Goal: Transaction & Acquisition: Purchase product/service

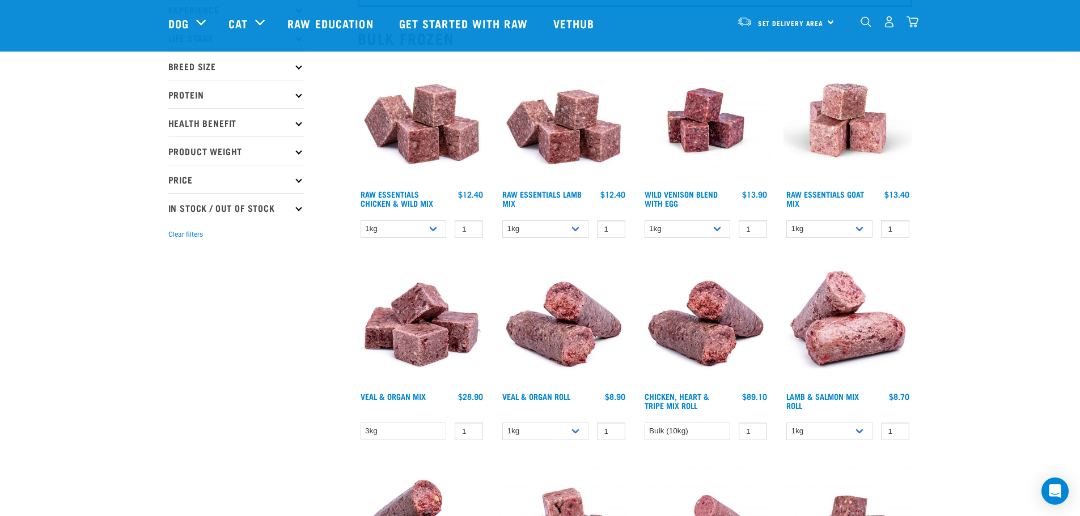
scroll to position [57, 0]
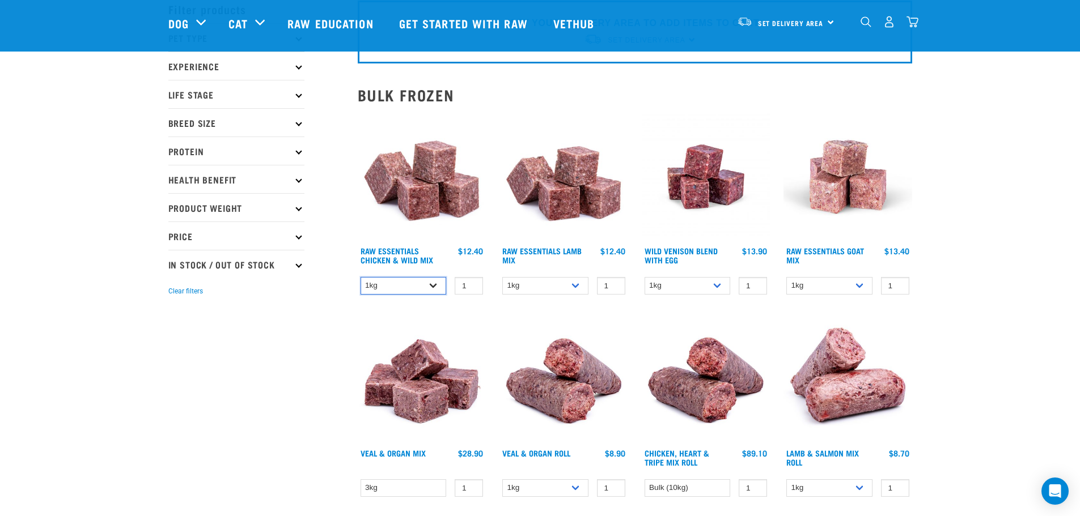
click at [436, 286] on select "1kg 3kg Bulk (10kg)" at bounding box center [403, 286] width 86 height 18
select select "14881"
click at [360, 277] on select "1kg 3kg Bulk (10kg)" at bounding box center [403, 286] width 86 height 18
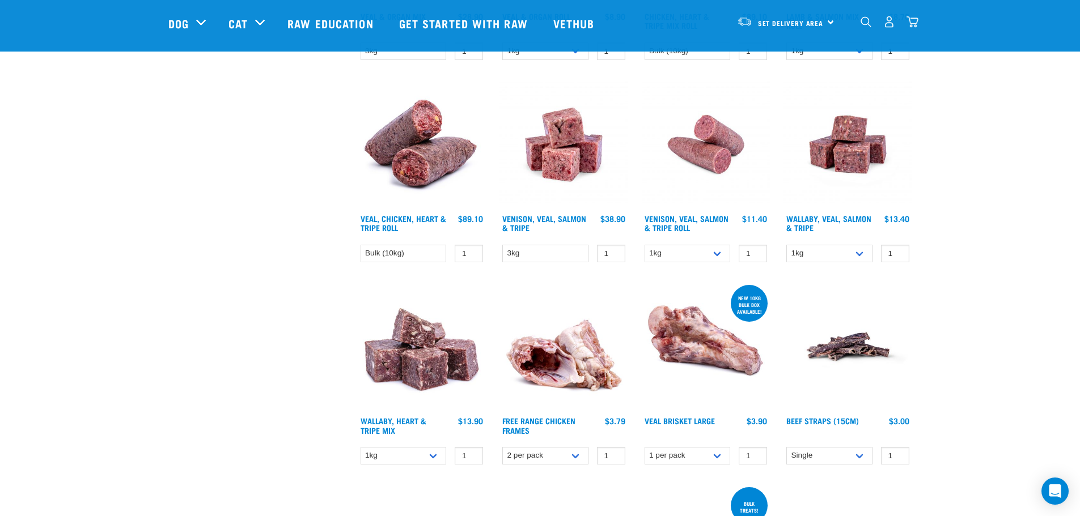
scroll to position [510, 0]
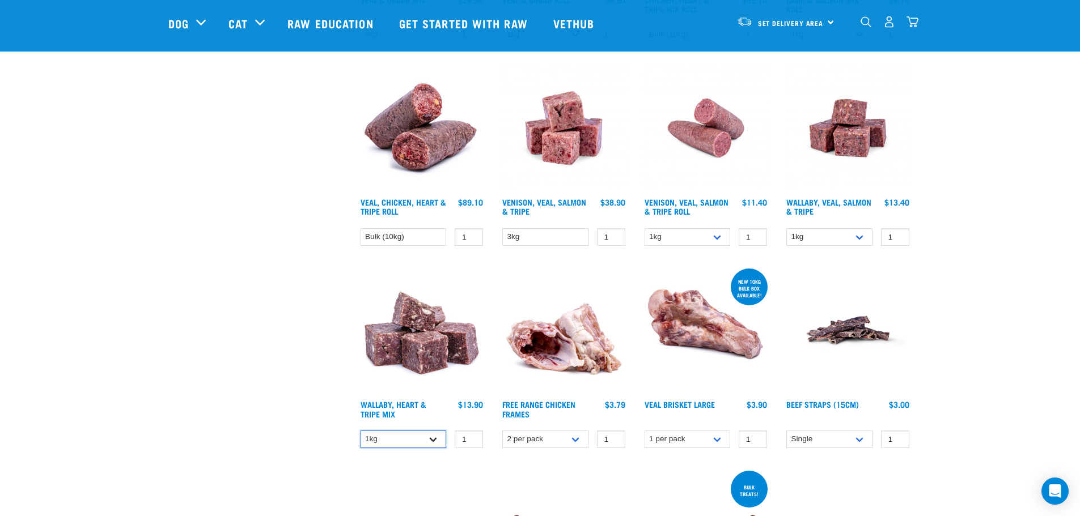
click at [398, 441] on select "1kg 3kg" at bounding box center [403, 440] width 86 height 18
select select "776"
click at [360, 431] on select "1kg 3kg" at bounding box center [403, 440] width 86 height 18
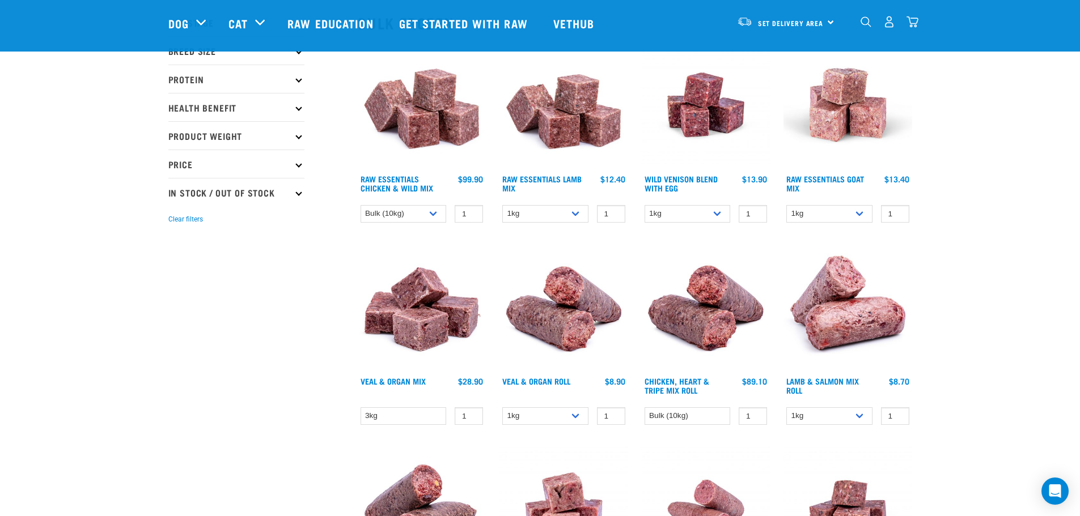
scroll to position [113, 0]
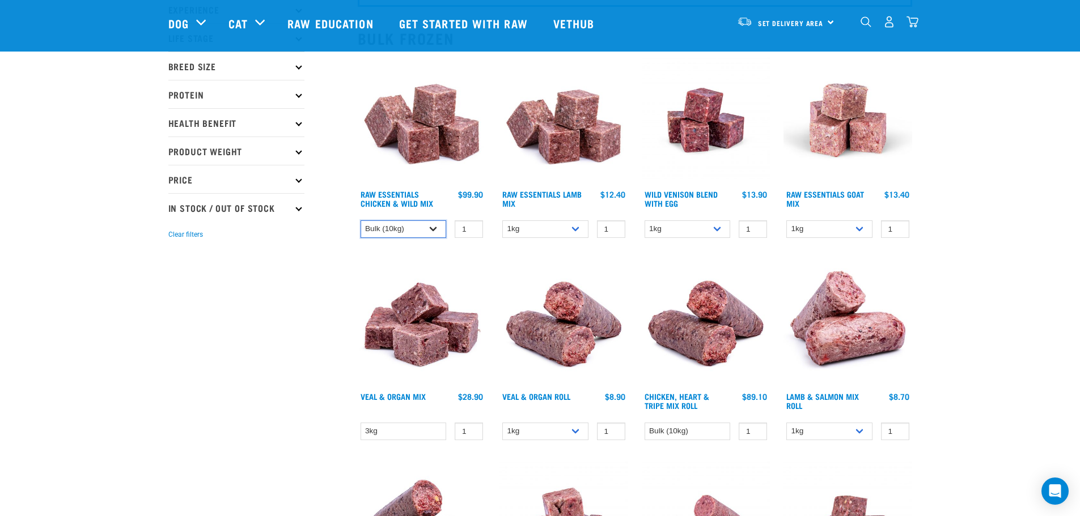
click at [432, 232] on select "1kg 3kg Bulk (10kg)" at bounding box center [403, 229] width 86 height 18
select select "709"
click at [360, 220] on select "1kg 3kg Bulk (10kg)" at bounding box center [403, 229] width 86 height 18
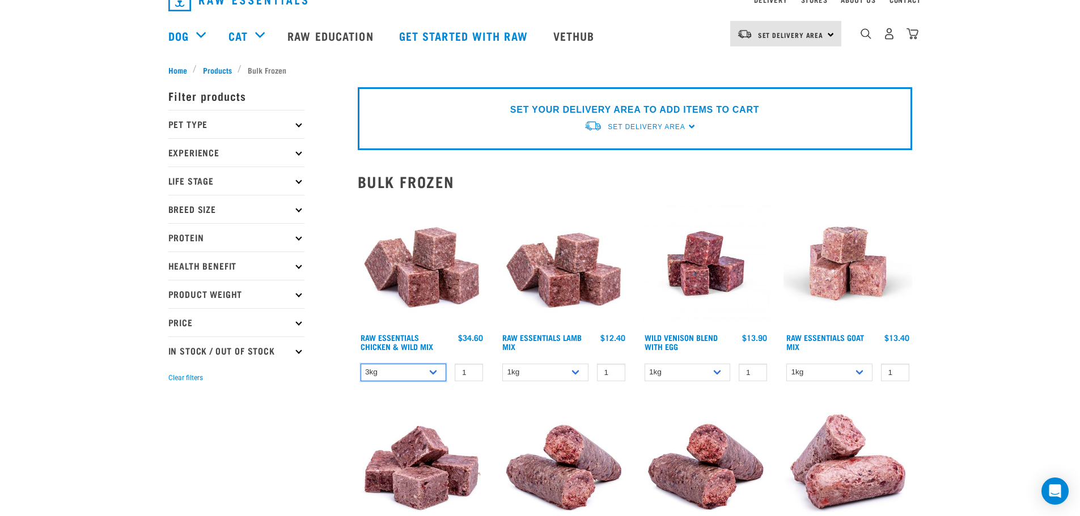
scroll to position [0, 0]
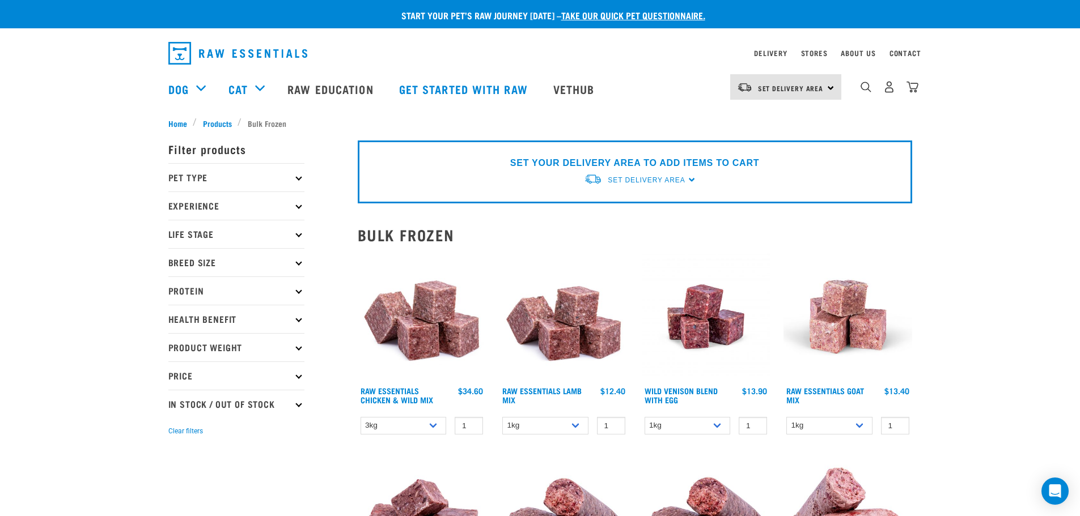
click at [412, 337] on img at bounding box center [422, 317] width 129 height 129
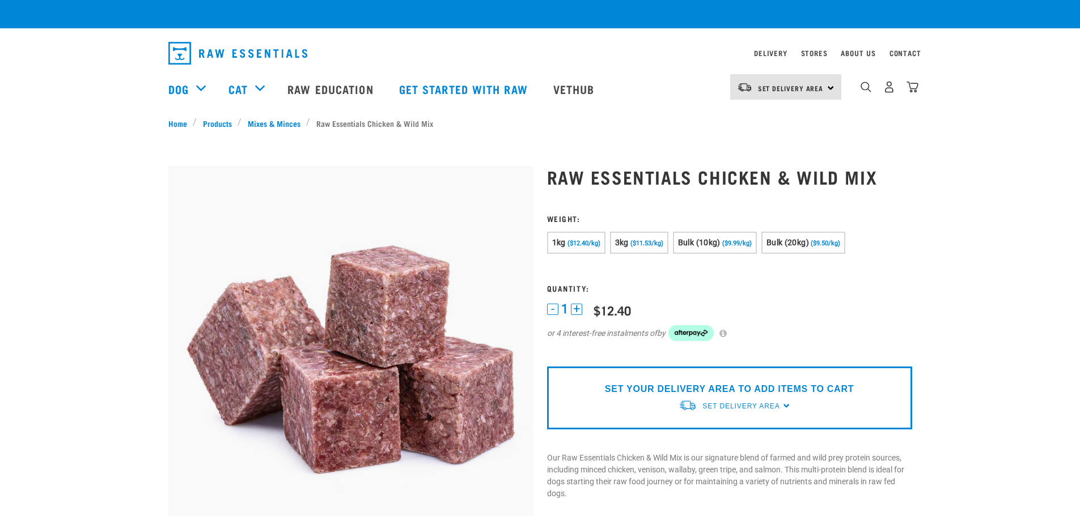
click at [789, 79] on div "Set Delivery Area [GEOGRAPHIC_DATA]" at bounding box center [785, 87] width 111 height 26
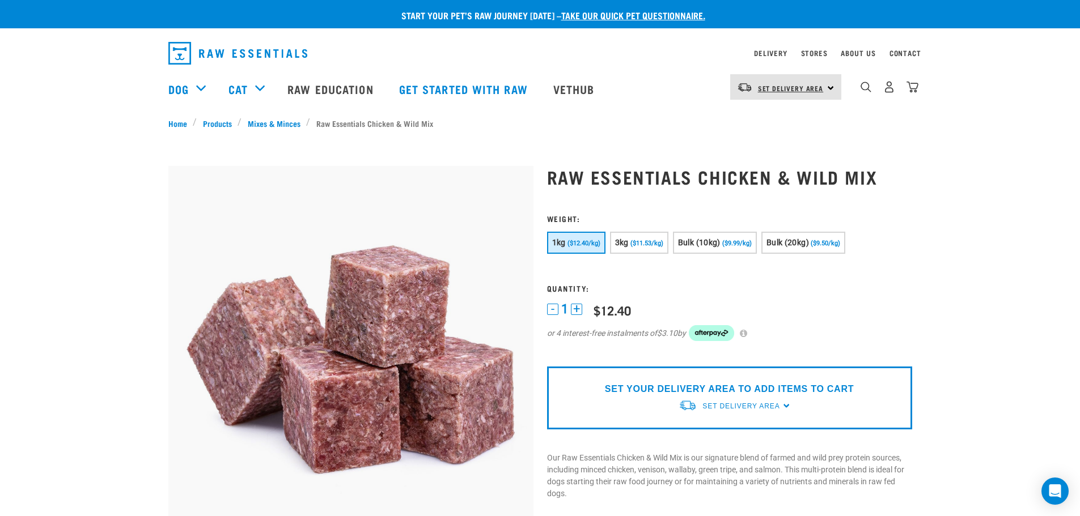
click at [785, 80] on link "Set Delivery Area" at bounding box center [791, 88] width 66 height 18
click at [773, 114] on link "[GEOGRAPHIC_DATA]" at bounding box center [784, 119] width 109 height 25
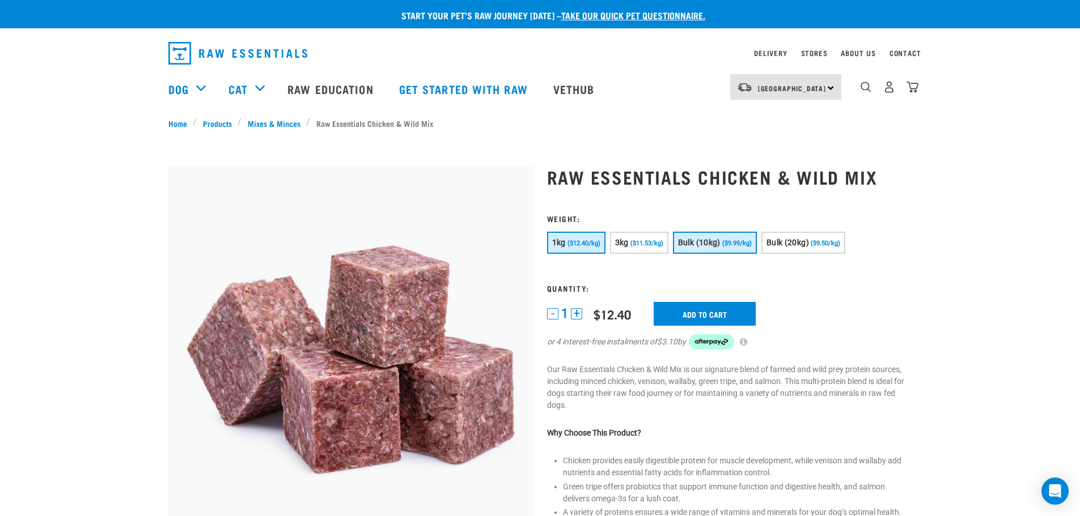
click at [698, 248] on button "Bulk (10kg) ($9.99/kg)" at bounding box center [715, 243] width 84 height 22
click at [684, 315] on input "Add to cart" at bounding box center [704, 314] width 102 height 24
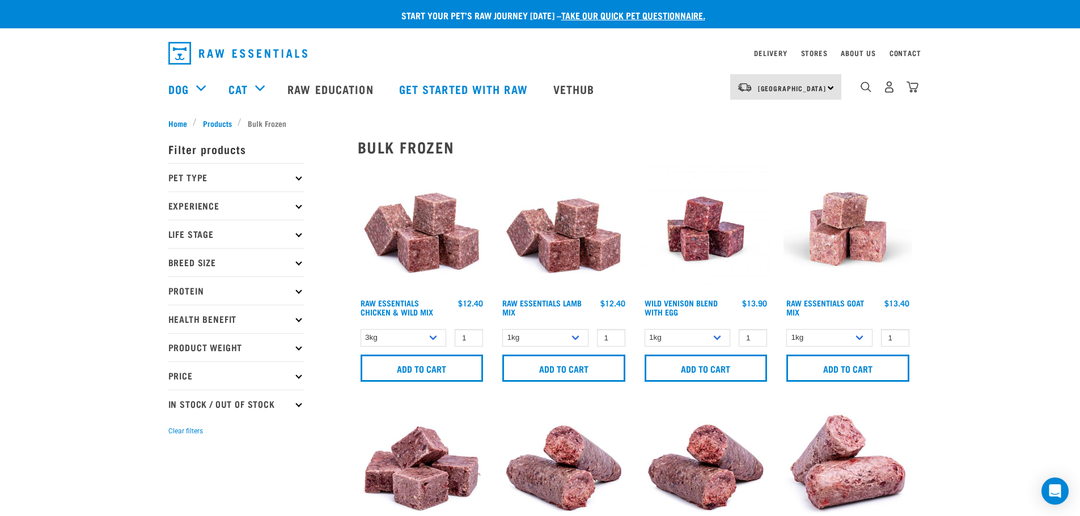
select select "709"
select select "776"
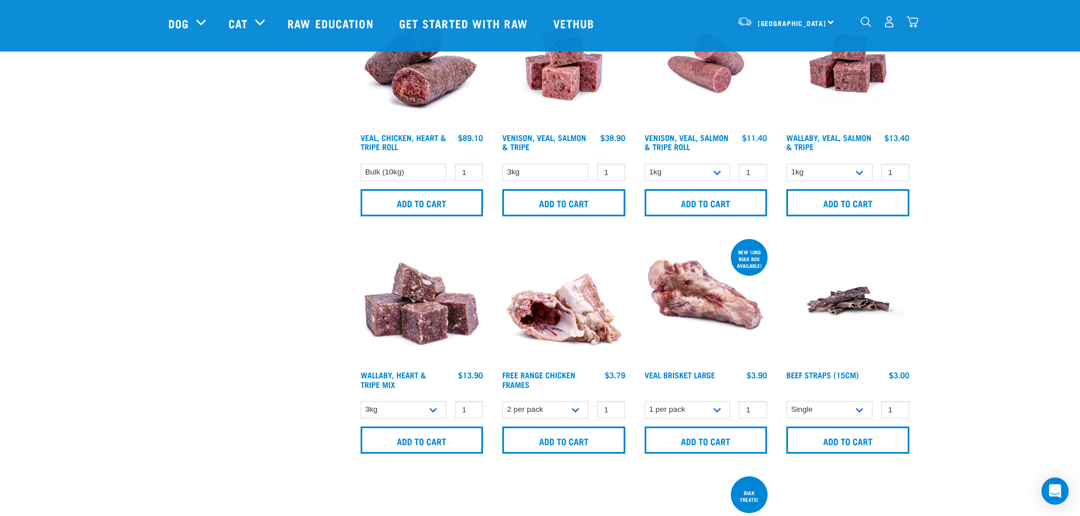
scroll to position [567, 0]
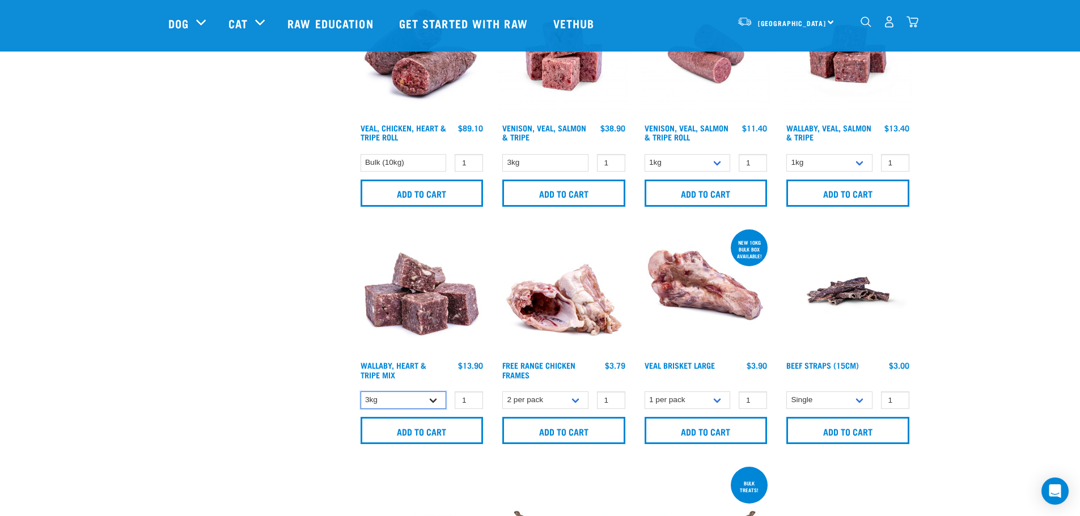
click at [430, 397] on select "1kg 3kg" at bounding box center [403, 401] width 86 height 18
click at [278, 302] on div "× Filter products Pet Type Dog Cat Experience New Raw Feeder Experienced Raw Fe…" at bounding box center [256, 428] width 189 height 1913
click at [427, 400] on select "1kg 3kg" at bounding box center [403, 401] width 86 height 18
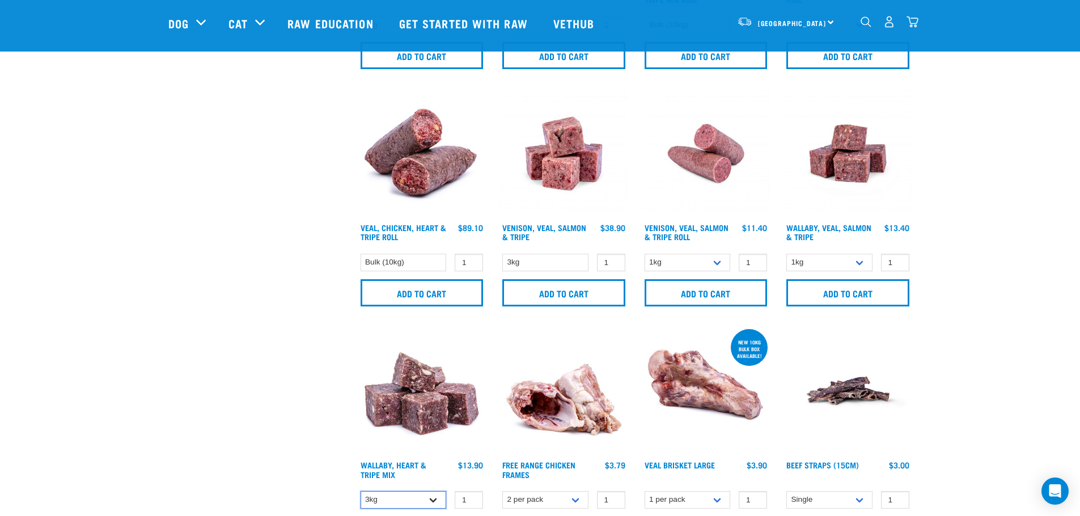
scroll to position [453, 0]
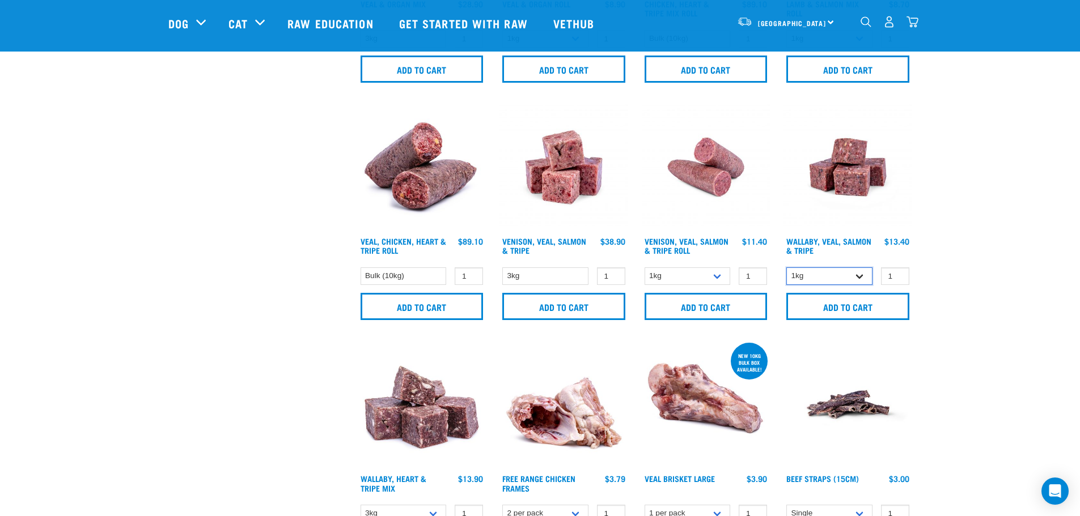
click at [841, 277] on select "1kg 3kg Bulk (18kg)" at bounding box center [829, 276] width 86 height 18
select select "45457"
click at [786, 267] on select "1kg 3kg Bulk (18kg)" at bounding box center [829, 276] width 86 height 18
click at [853, 305] on input "Add to cart" at bounding box center [847, 306] width 123 height 27
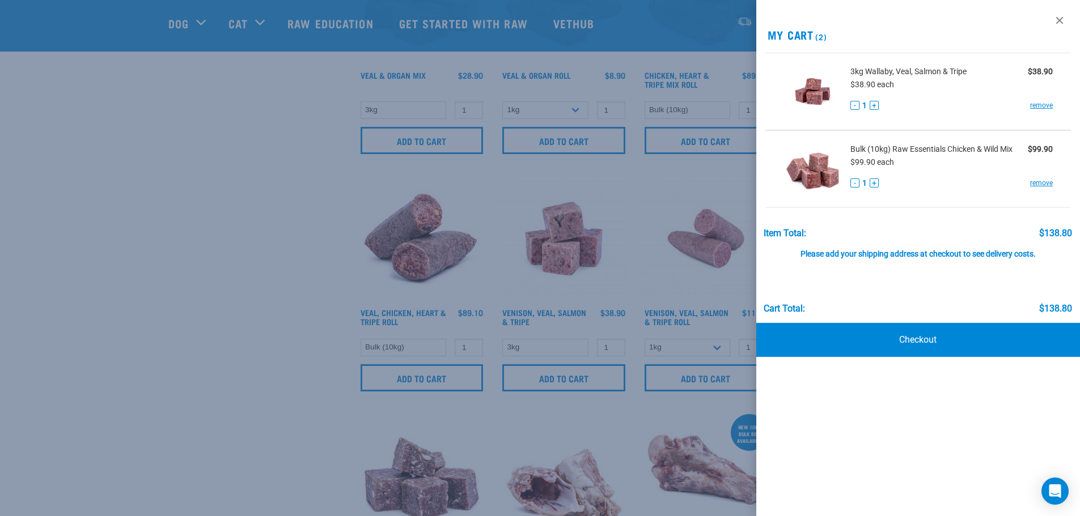
scroll to position [340, 0]
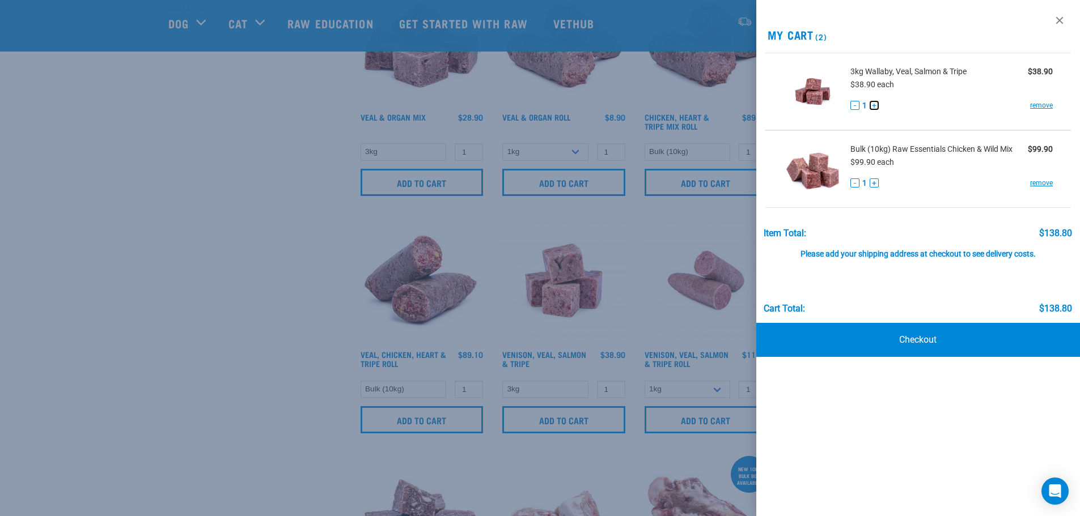
click at [877, 104] on button "+" at bounding box center [873, 105] width 9 height 9
click at [267, 228] on div at bounding box center [540, 258] width 1080 height 516
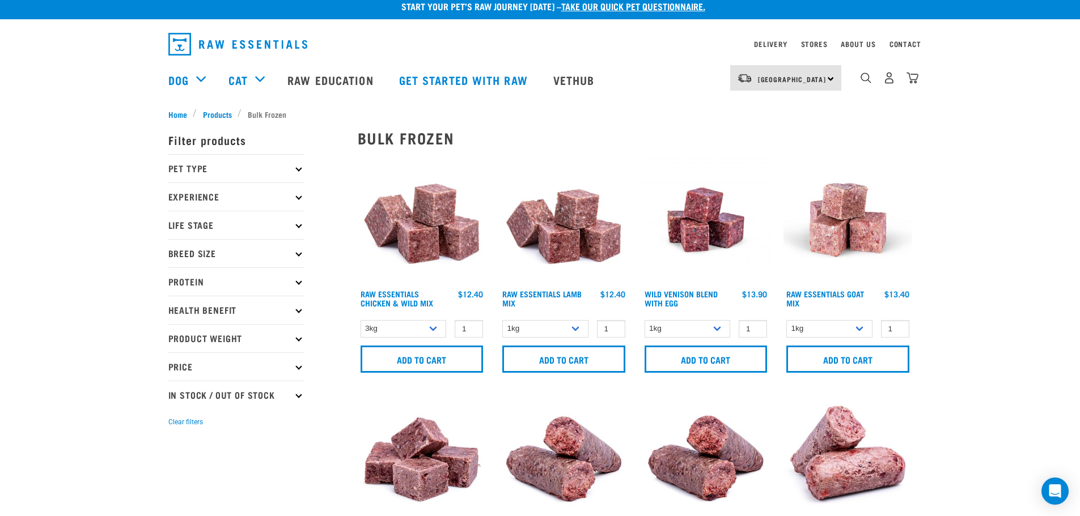
scroll to position [0, 0]
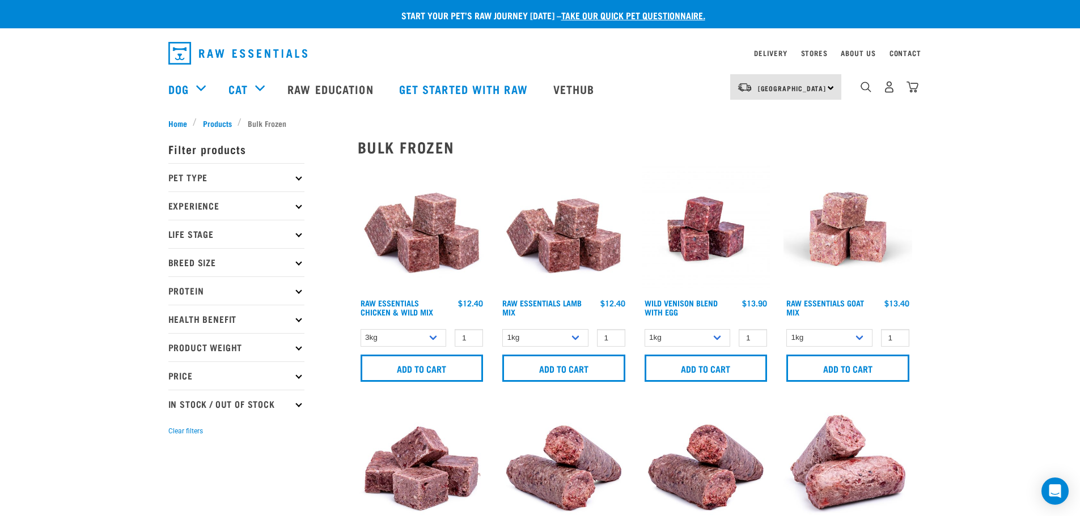
click at [209, 354] on p "Product Weight" at bounding box center [236, 347] width 136 height 28
click at [175, 450] on label "Bulk" at bounding box center [195, 453] width 40 height 14
click at [175, 450] on input "Bulk" at bounding box center [171, 450] width 7 height 7
checkbox input "true"
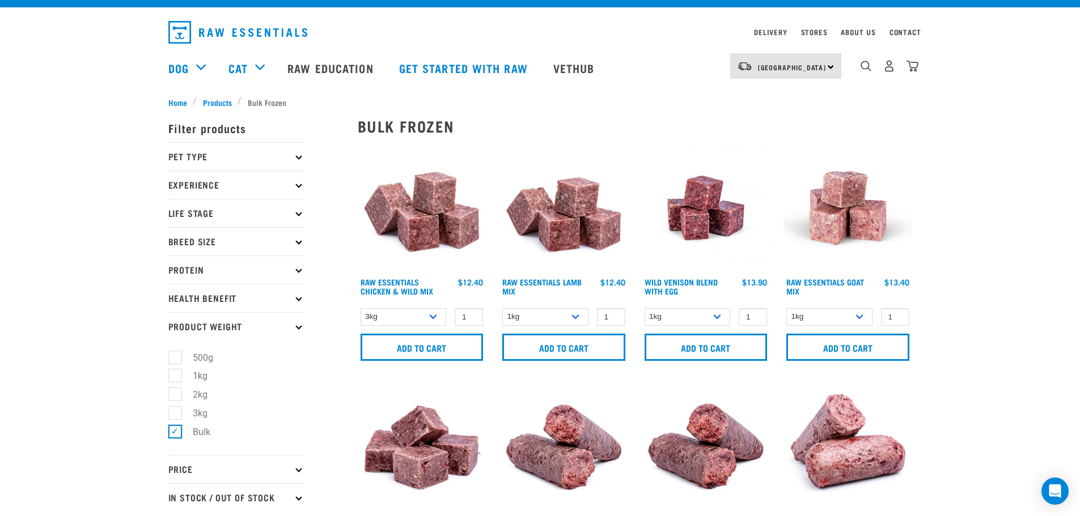
scroll to position [57, 0]
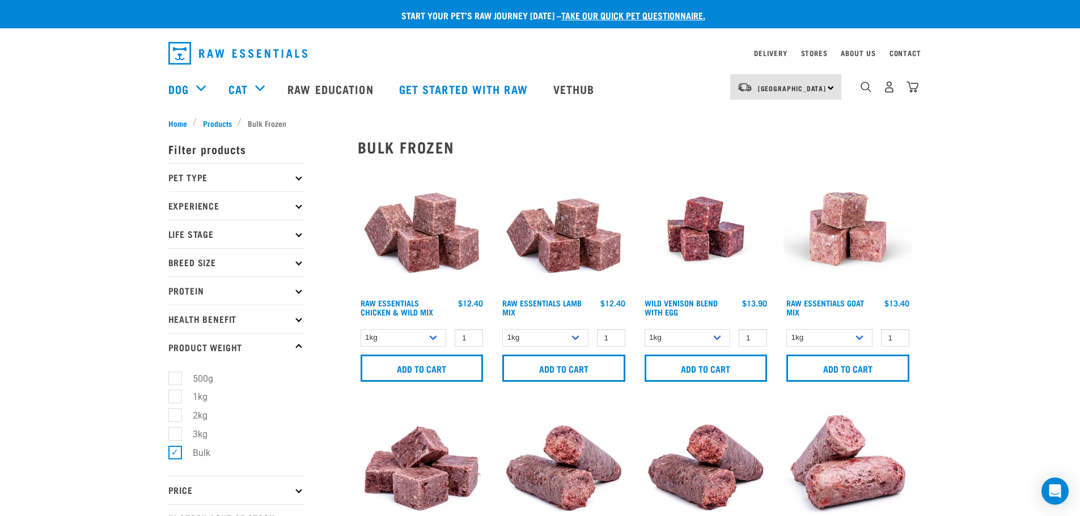
click at [205, 291] on p "Protein" at bounding box center [236, 291] width 136 height 28
click at [862, 92] on img "dropdown navigation" at bounding box center [865, 87] width 11 height 11
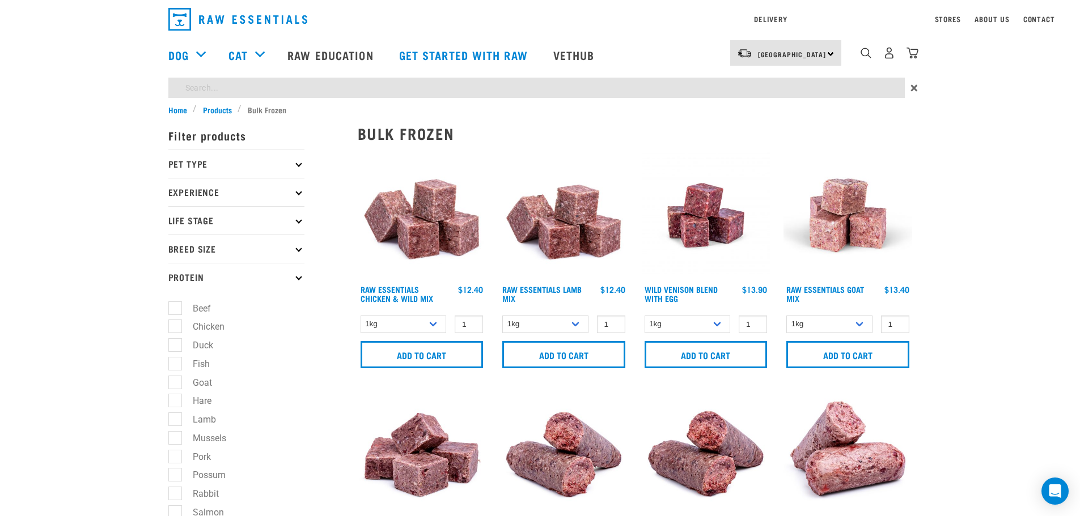
type input "tripe"
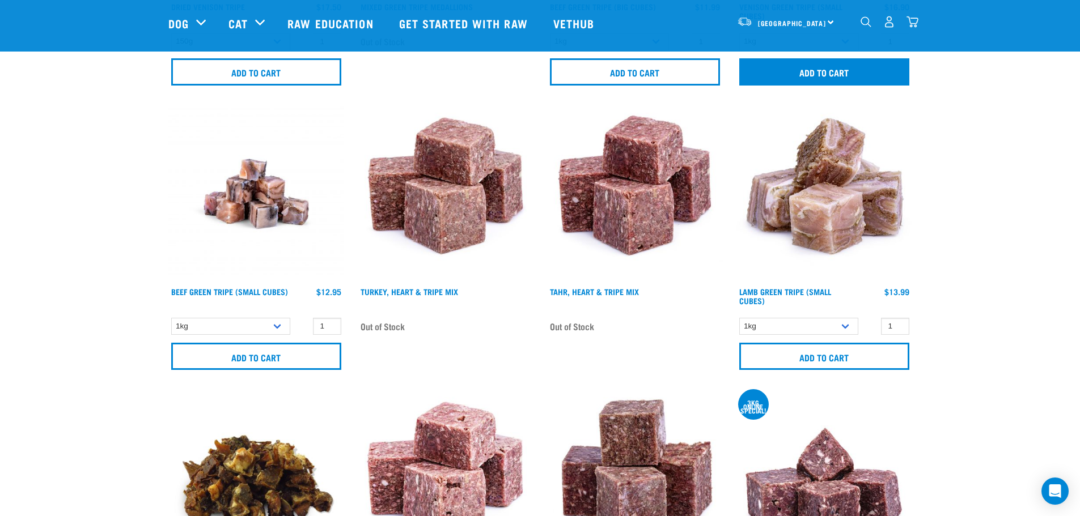
scroll to position [340, 0]
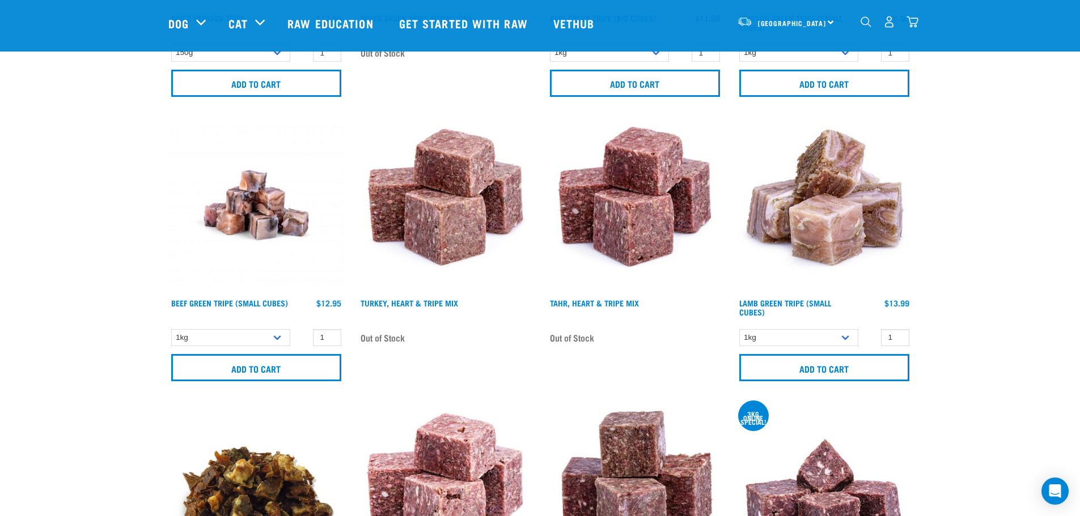
click at [915, 25] on img "dropdown navigation" at bounding box center [912, 22] width 12 height 12
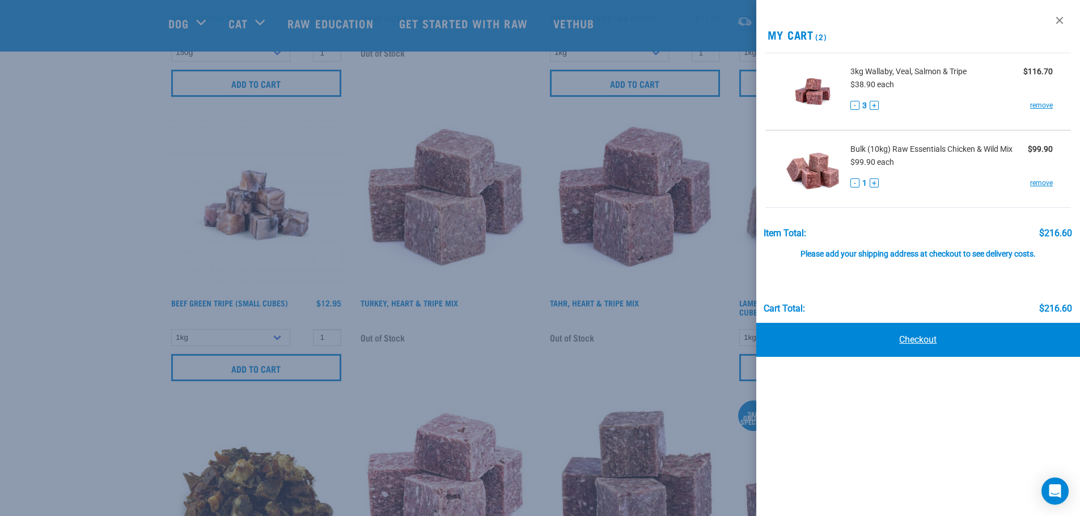
click at [903, 343] on link "Checkout" at bounding box center [918, 340] width 324 height 34
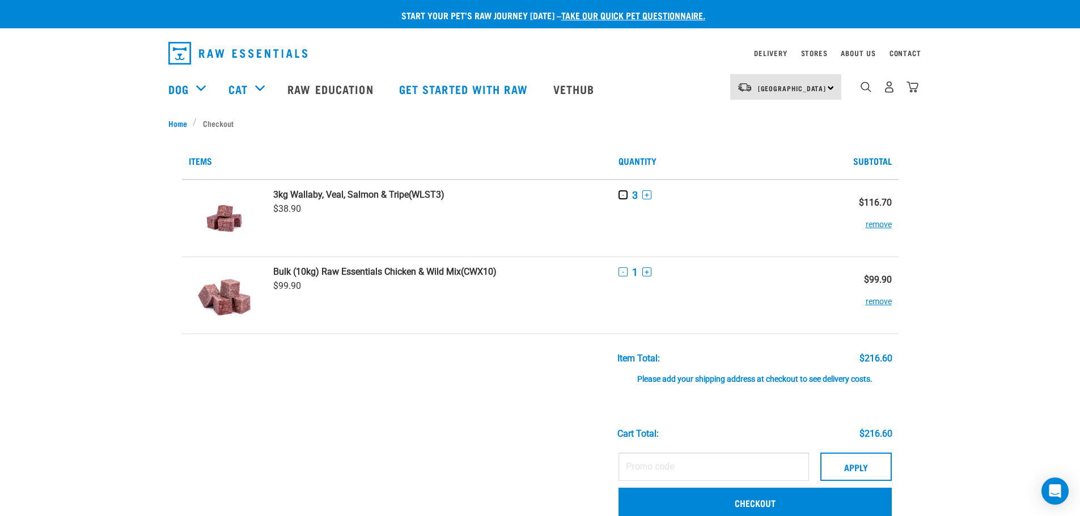
click at [621, 195] on button "-" at bounding box center [622, 194] width 9 height 9
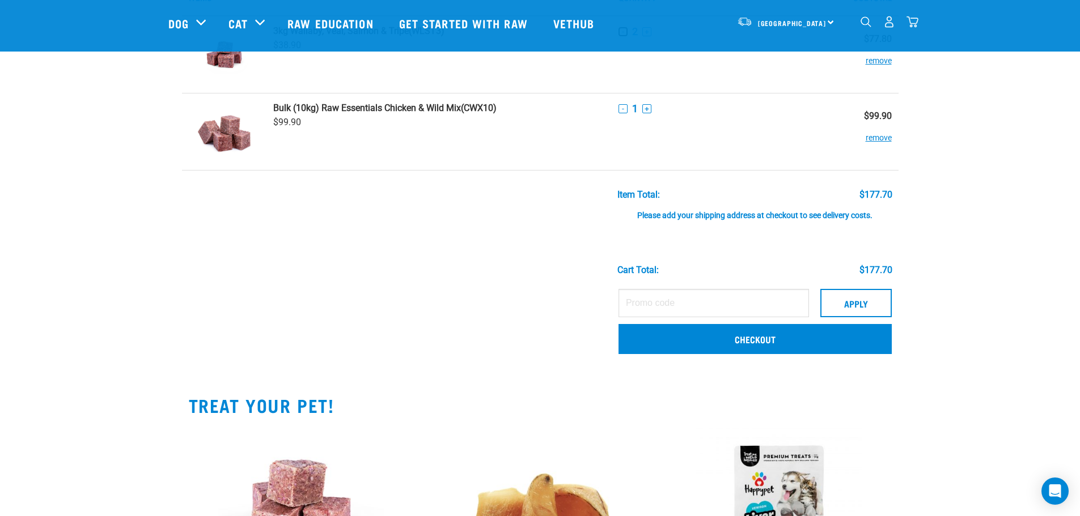
scroll to position [113, 0]
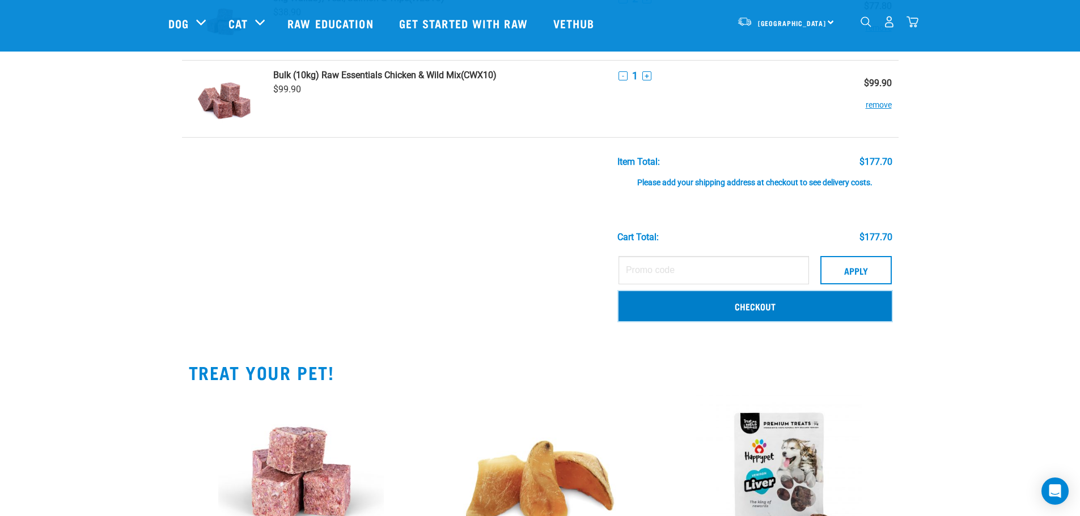
click at [730, 308] on link "Checkout" at bounding box center [754, 305] width 273 height 29
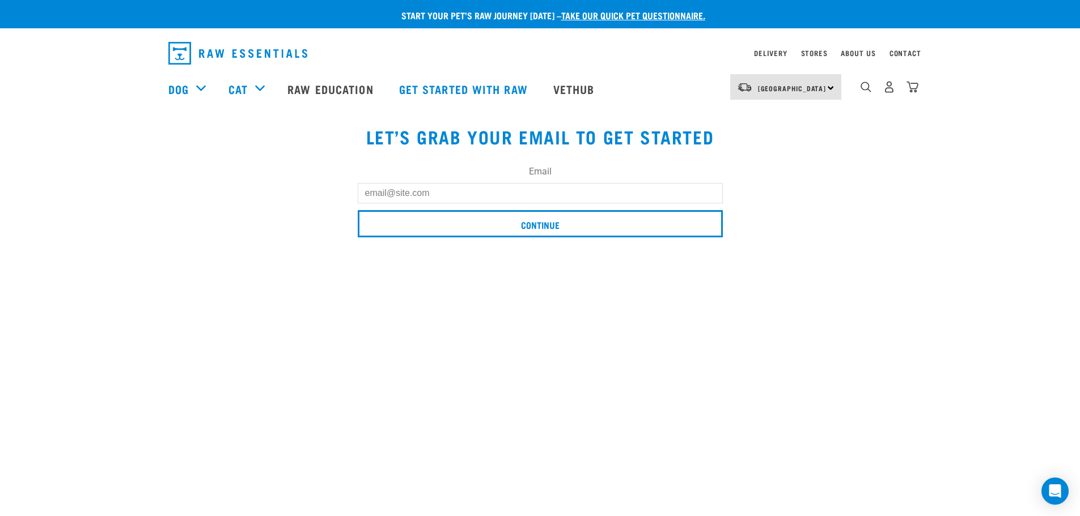
click at [449, 193] on input "Email" at bounding box center [540, 193] width 365 height 20
type input "[EMAIL_ADDRESS][DOMAIN_NAME]"
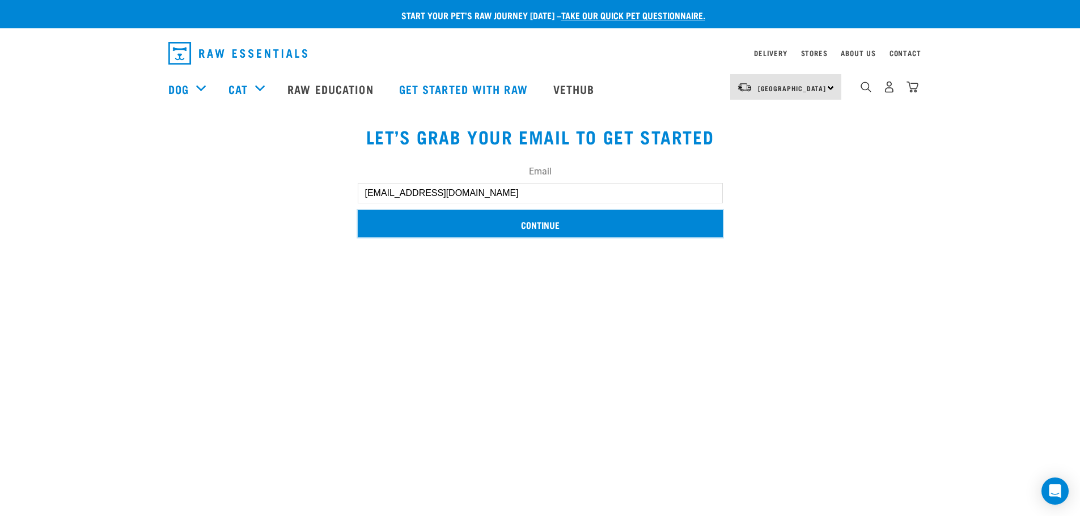
click at [461, 227] on input "Continue" at bounding box center [540, 223] width 365 height 27
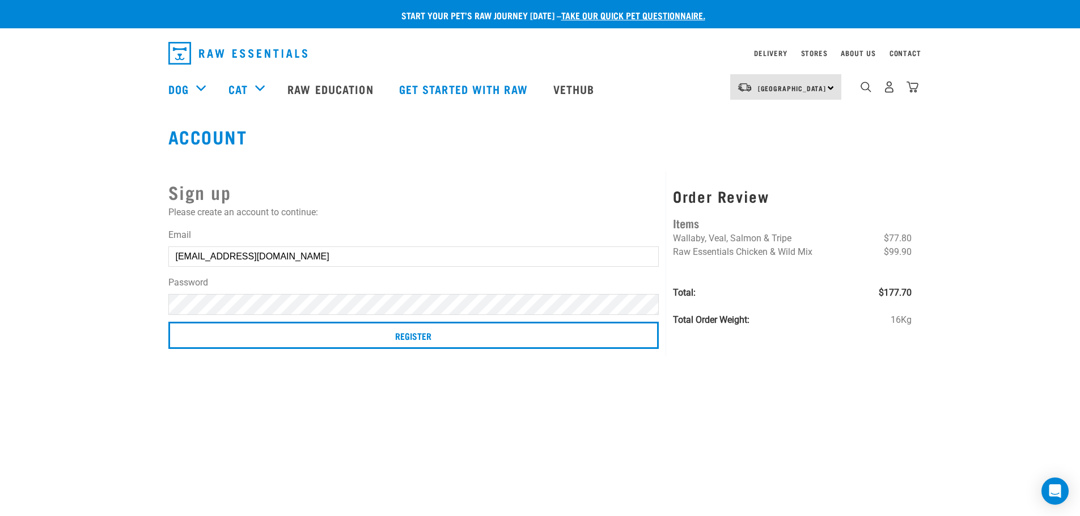
click at [8, 273] on div "Start your pet’s raw journey [DATE] – take our quick pet questionnaire. Deliver…" at bounding box center [540, 174] width 1080 height 349
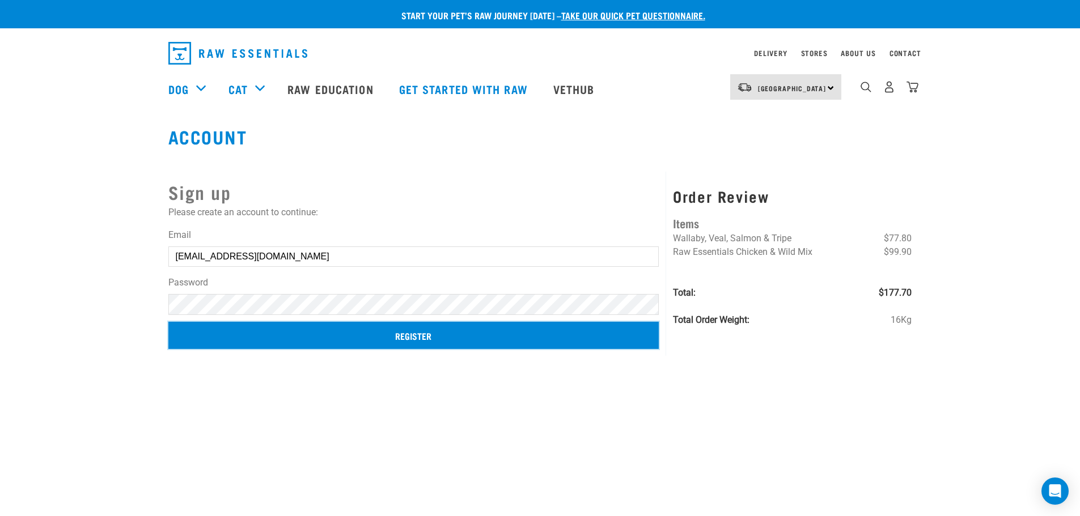
click at [418, 340] on input "Register" at bounding box center [413, 335] width 491 height 27
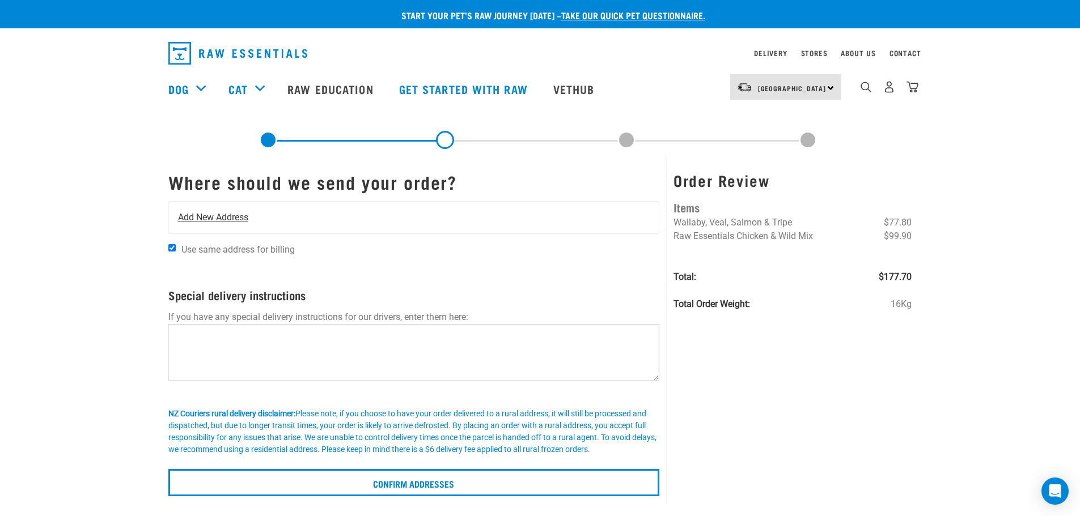
click at [213, 218] on span "Add New Address" at bounding box center [213, 218] width 70 height 14
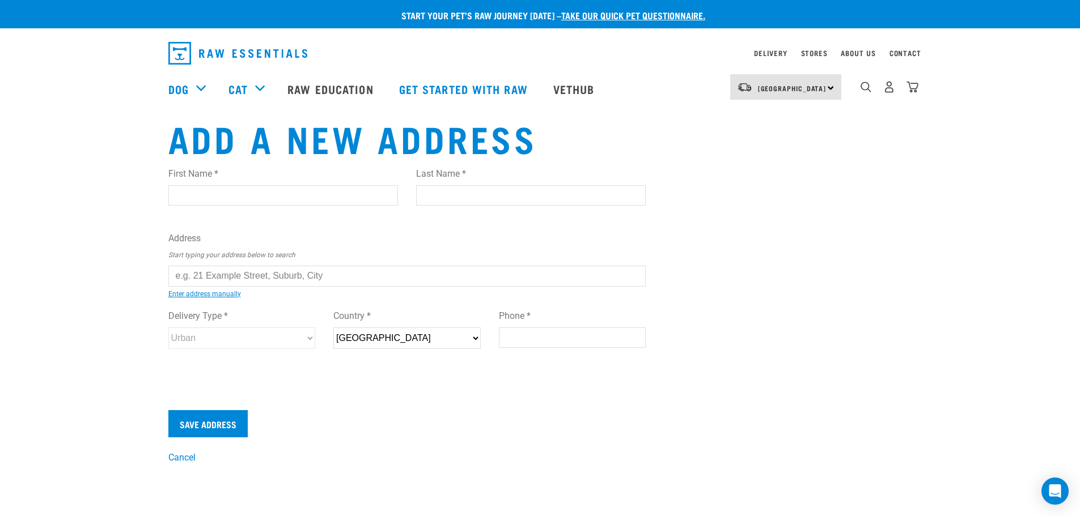
click at [209, 195] on input "First Name *" at bounding box center [283, 195] width 230 height 20
type input "Chris"
click at [464, 186] on input "Last Name *" at bounding box center [531, 195] width 230 height 20
type input "Bates"
click at [307, 275] on input "text" at bounding box center [407, 276] width 478 height 20
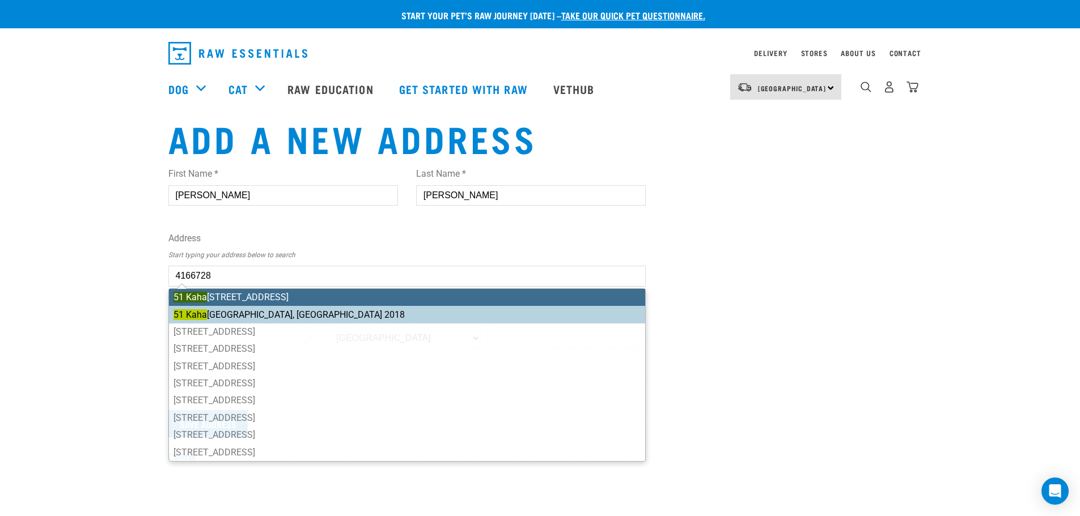
click at [315, 312] on li "51 Kaha wairahi Drive, Beachlands, Auckland 2018" at bounding box center [407, 314] width 477 height 17
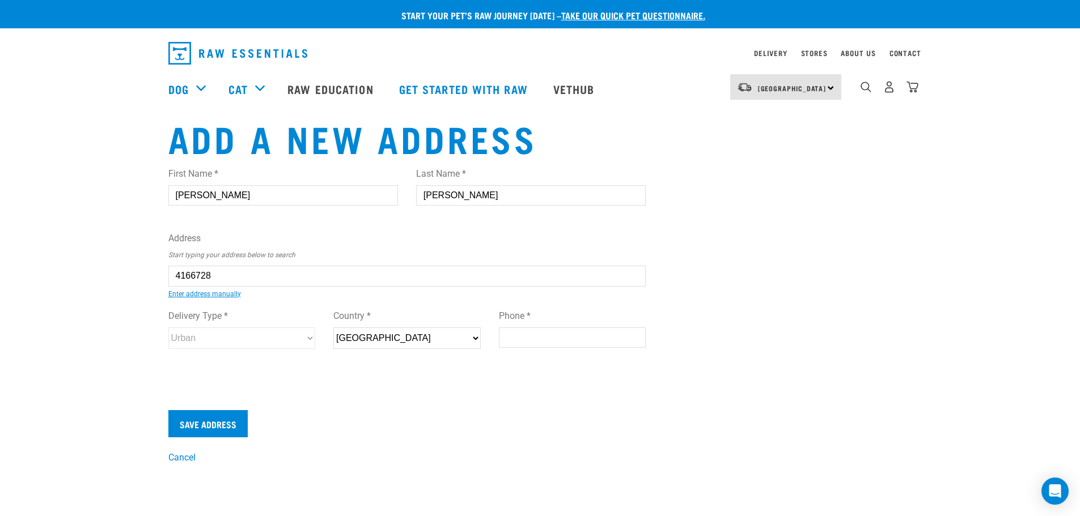
type input "51 Kahawairahi Drive, Beachlands, Auckland 2018"
type input "[STREET_ADDRESS]"
type input "Beachlands"
type input "Auckland"
select select "AUK"
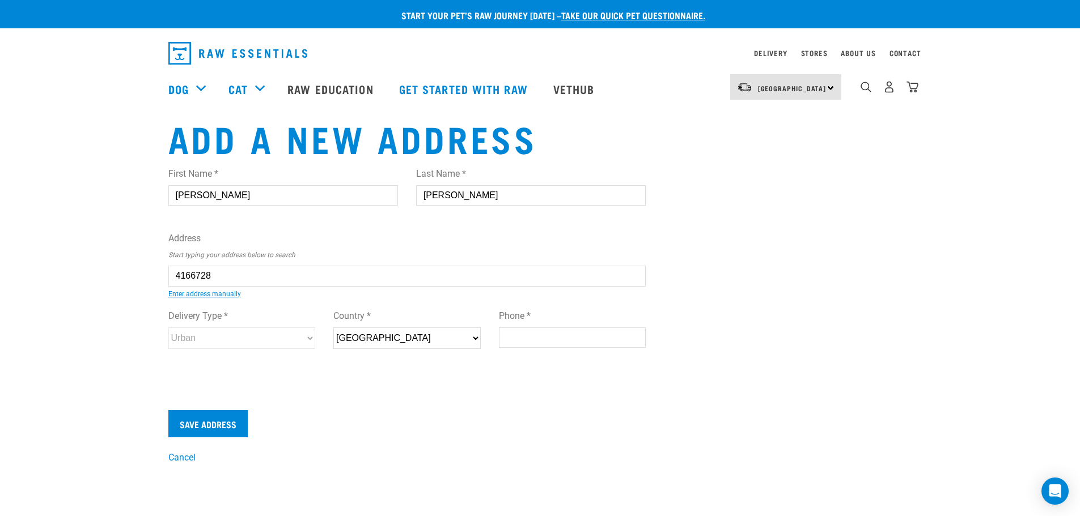
type input "2018"
select select "Urban"
type input "51 Kahawairahi Drive, Beachlands, Auckland 2018"
click at [519, 336] on input "Phone *" at bounding box center [572, 338] width 147 height 20
click at [516, 341] on input "Phone *" at bounding box center [572, 338] width 147 height 20
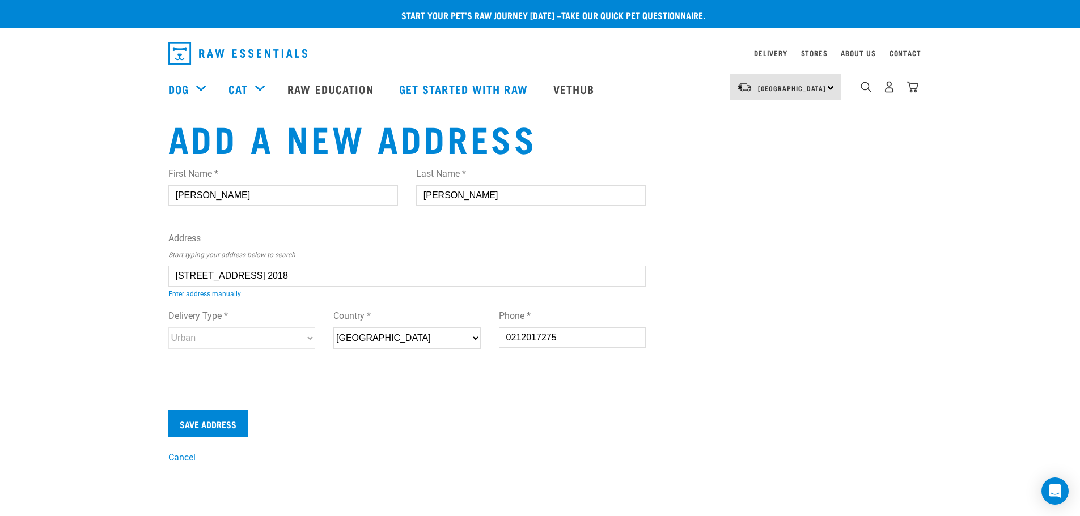
scroll to position [57, 0]
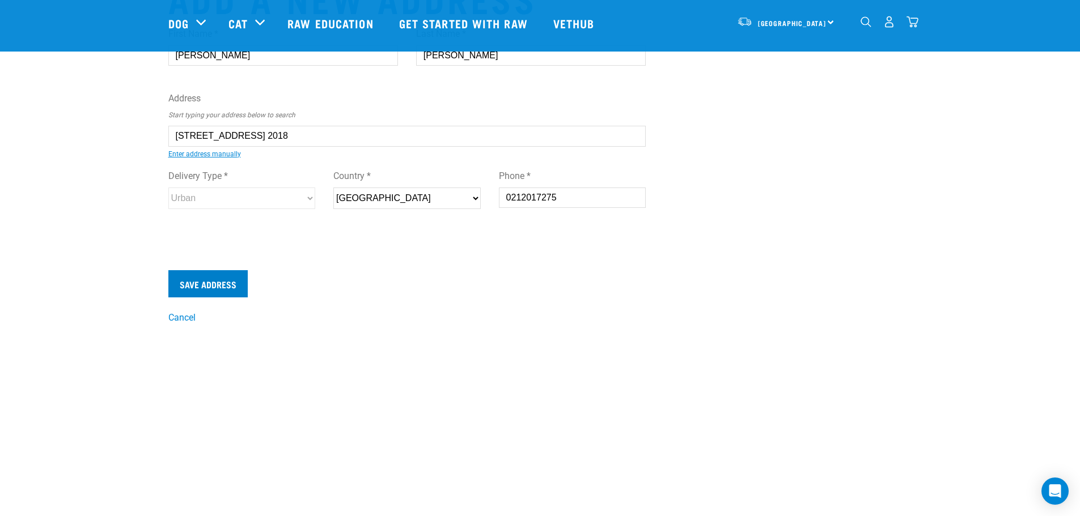
type input "0212017275"
click at [227, 284] on input "Save Address" at bounding box center [207, 283] width 79 height 27
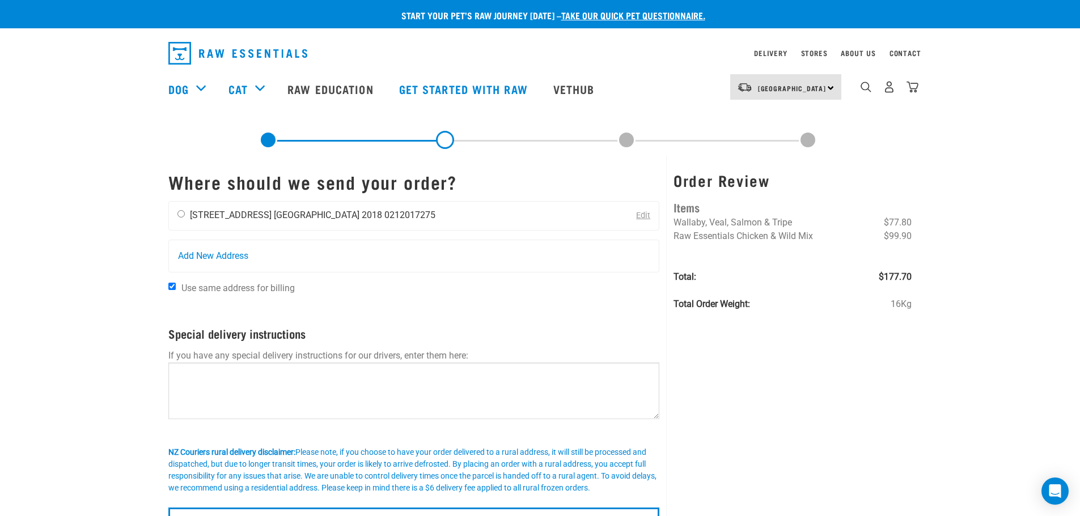
click at [180, 215] on input "radio" at bounding box center [180, 213] width 7 height 7
radio input "true"
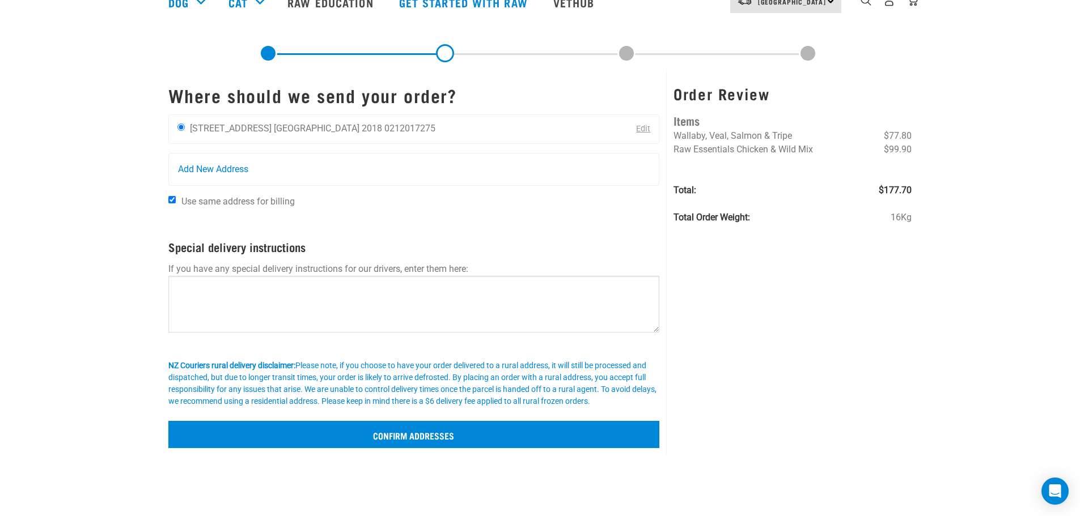
scroll to position [113, 0]
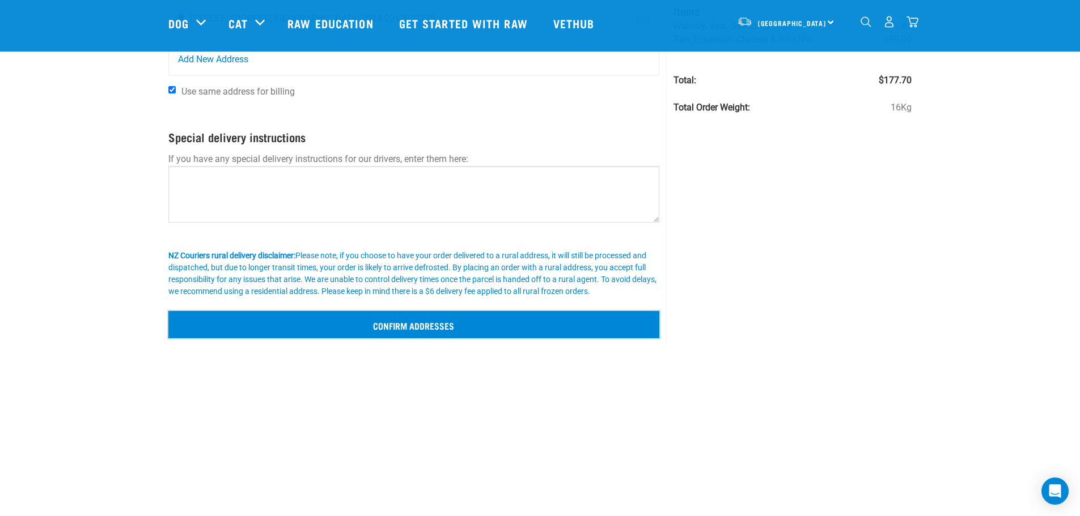
click at [368, 324] on input "Confirm addresses" at bounding box center [413, 324] width 491 height 27
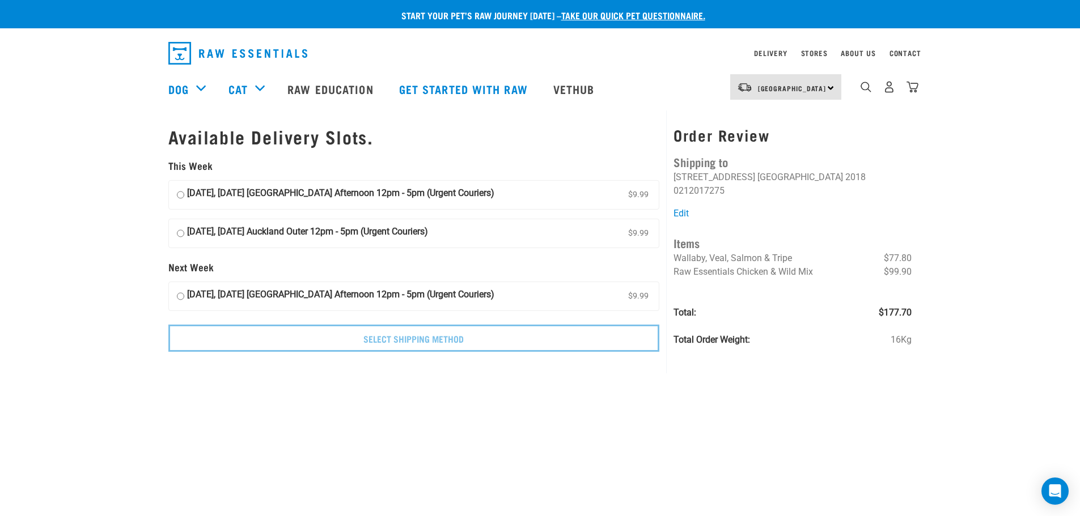
click at [178, 193] on input "[DATE], [DATE] [GEOGRAPHIC_DATA] Afternoon 12pm - 5pm (Urgent Couriers) $9.99" at bounding box center [180, 194] width 7 height 17
radio input "true"
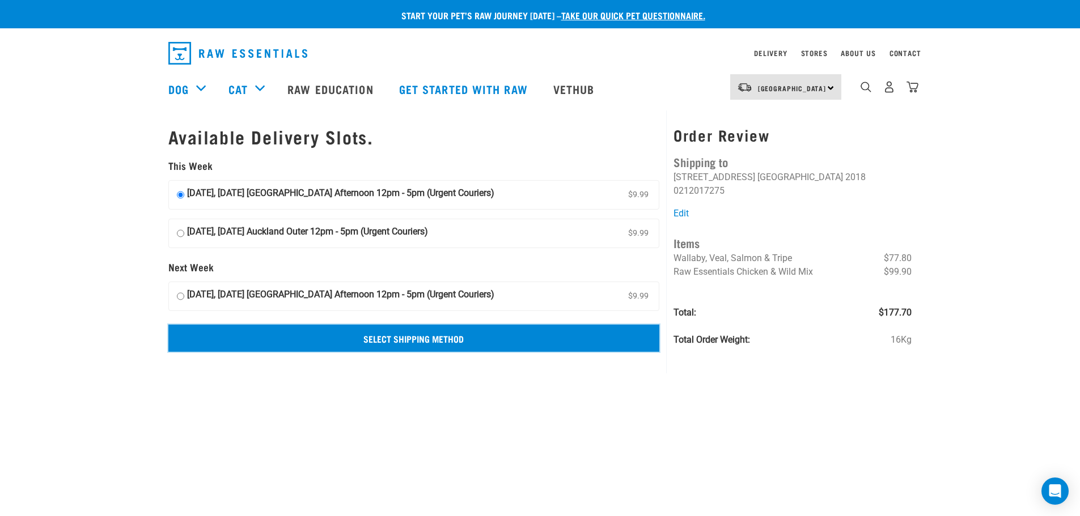
click at [311, 342] on input "Select Shipping Method" at bounding box center [413, 338] width 491 height 27
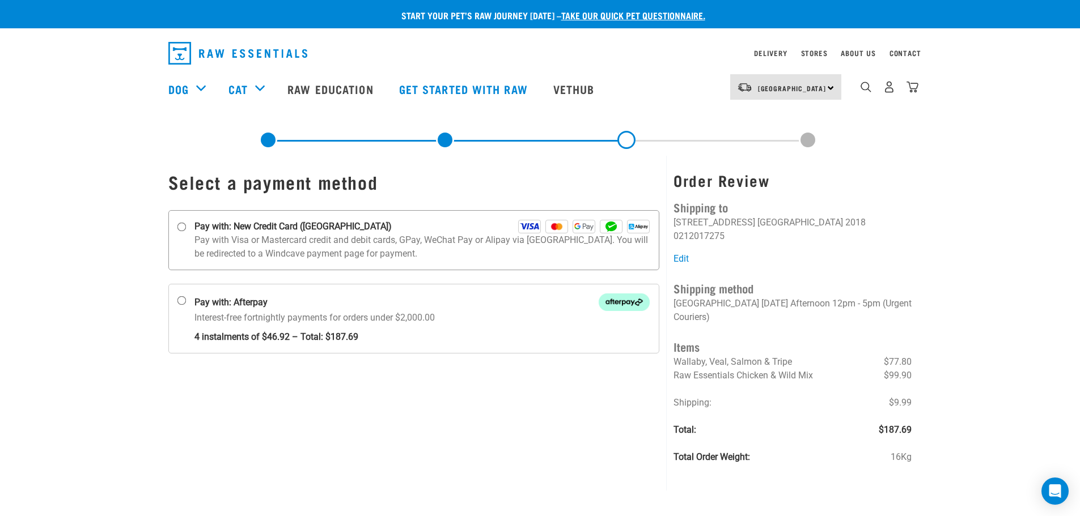
click at [179, 224] on input "Pay with: New Credit Card (Windcave)" at bounding box center [181, 227] width 9 height 9
radio input "true"
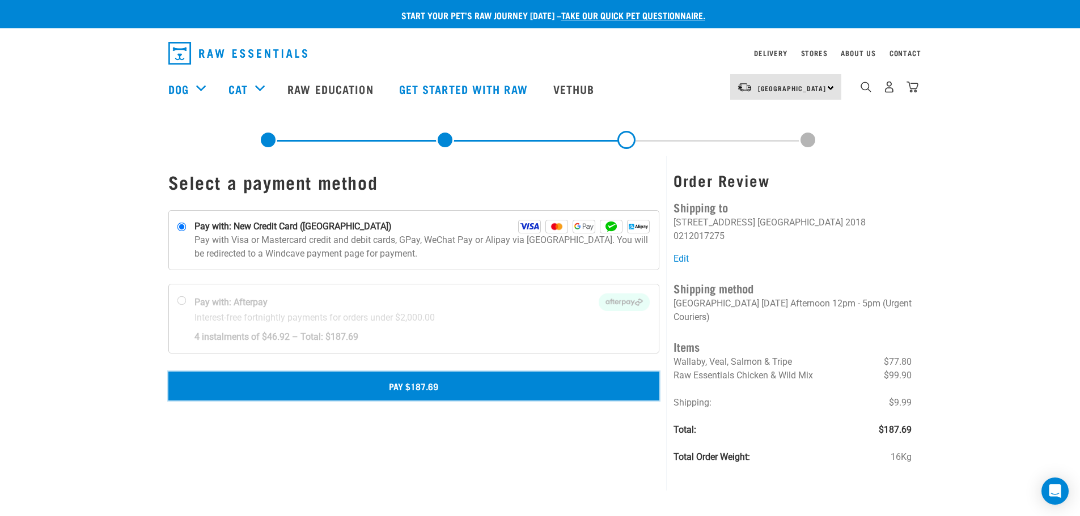
click at [422, 386] on button "Pay $187.69" at bounding box center [413, 386] width 491 height 28
